Goal: Check status: Check status

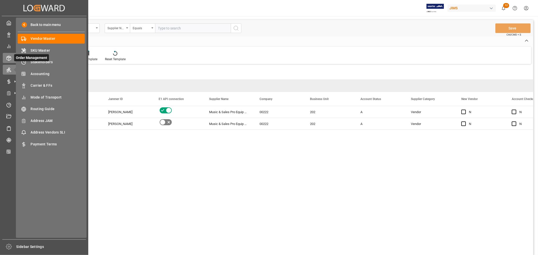
click at [11, 58] on icon at bounding box center [8, 58] width 5 height 5
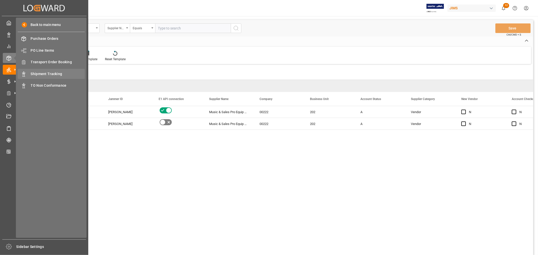
click at [44, 73] on span "Shipment Tracking" at bounding box center [58, 73] width 54 height 5
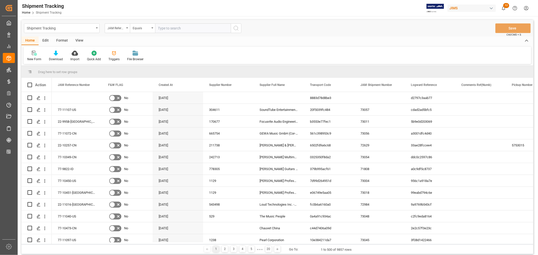
click at [173, 28] on input "text" at bounding box center [193, 28] width 76 height 10
paste input "77-10478-CN"
type input "77-10478-CN"
click at [236, 26] on circle "search button" at bounding box center [236, 28] width 4 height 4
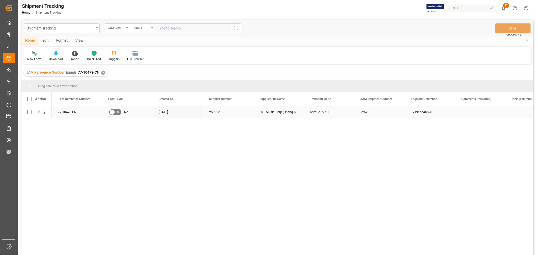
click at [418, 115] on div "1719eba4b628" at bounding box center [430, 112] width 50 height 12
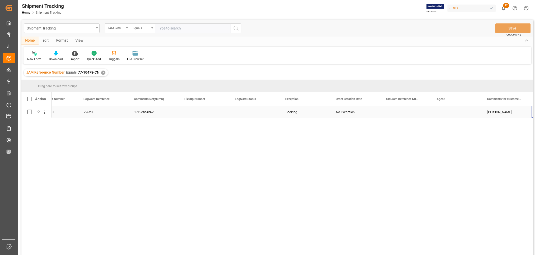
scroll to position [0, 327]
click at [103, 71] on div "✕" at bounding box center [103, 73] width 4 height 4
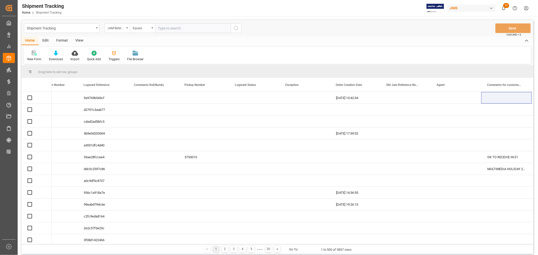
click at [183, 28] on input "text" at bounding box center [193, 28] width 76 height 10
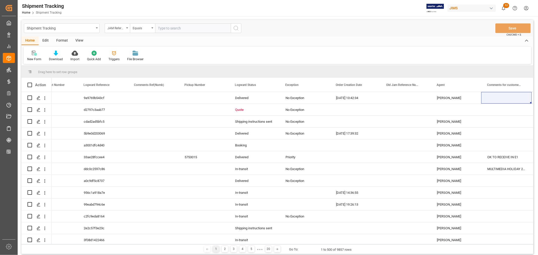
paste input "77-8410-SE"
type input "77-8410-SE"
click at [235, 28] on icon "search button" at bounding box center [236, 28] width 6 height 6
